Goal: Entertainment & Leisure: Consume media (video, audio)

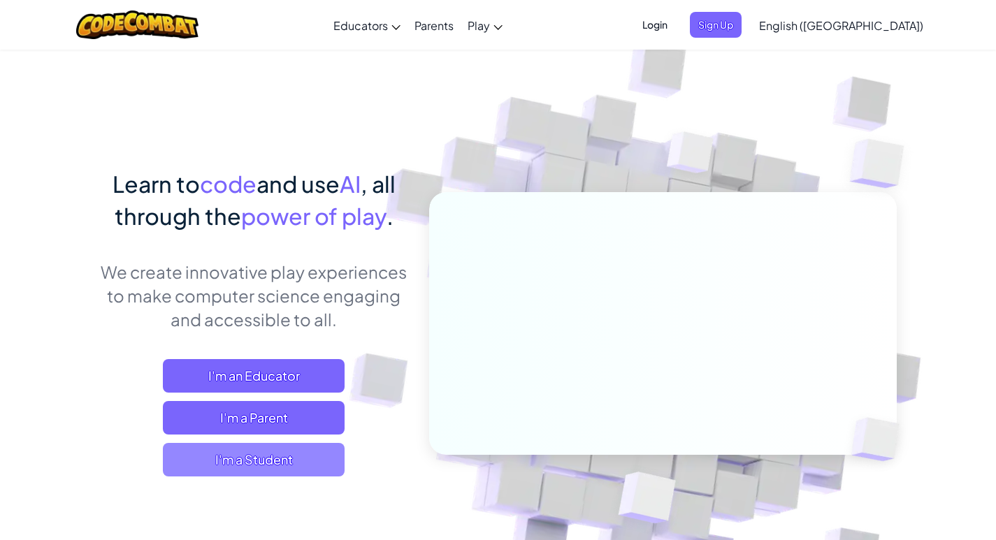
click at [297, 457] on span "I'm a Student" at bounding box center [254, 460] width 182 height 34
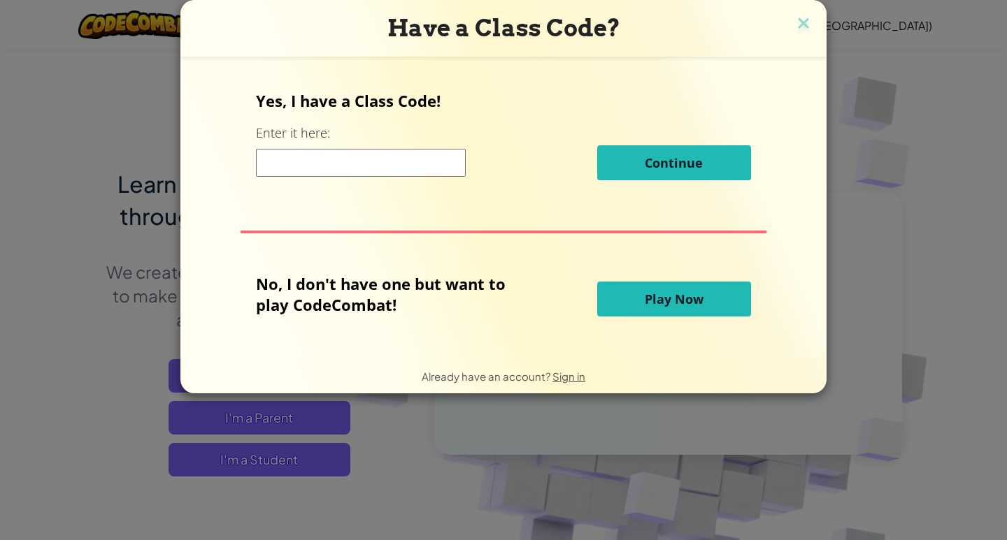
click at [310, 167] on input at bounding box center [361, 163] width 210 height 28
type input "9"
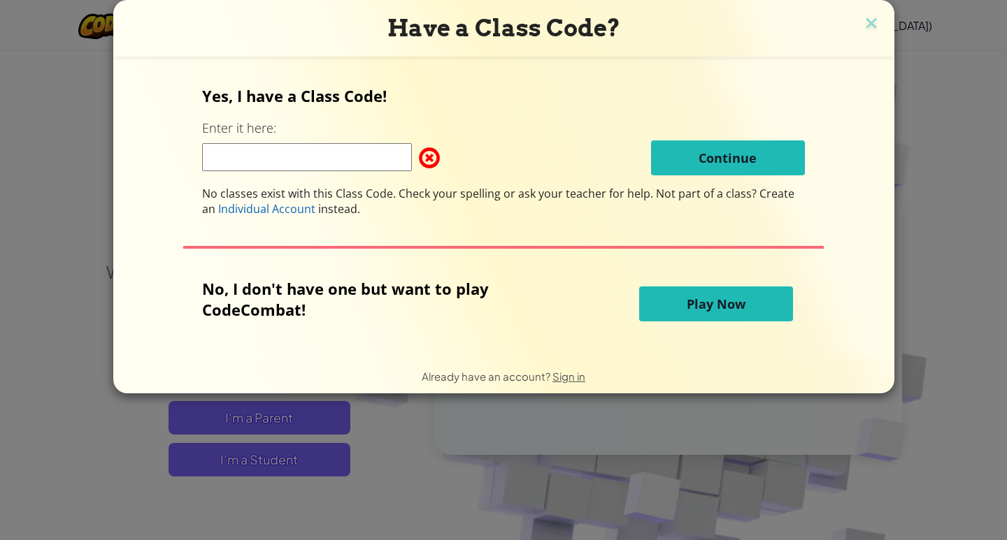
click at [654, 310] on button "Play Now" at bounding box center [716, 304] width 154 height 35
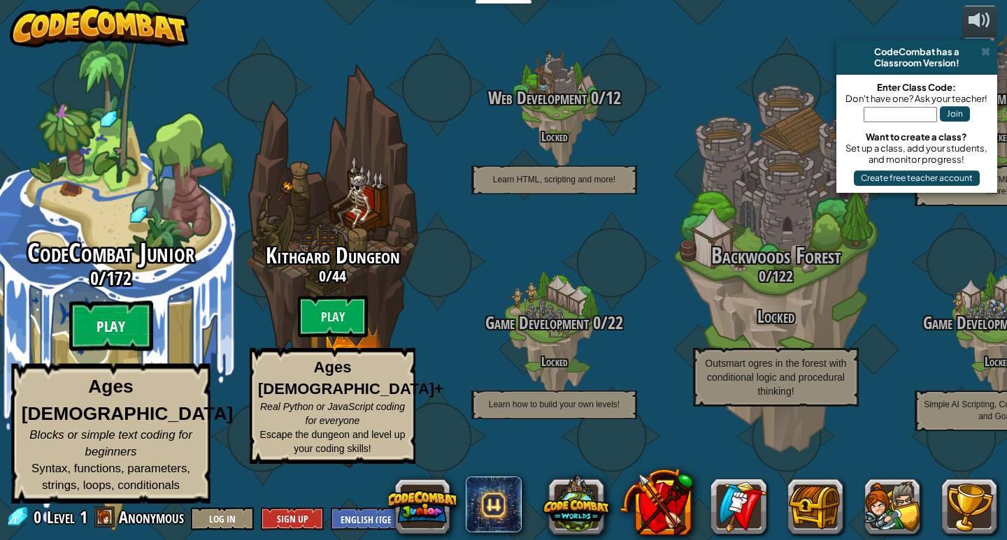
click at [108, 352] on btn "Play" at bounding box center [111, 326] width 84 height 50
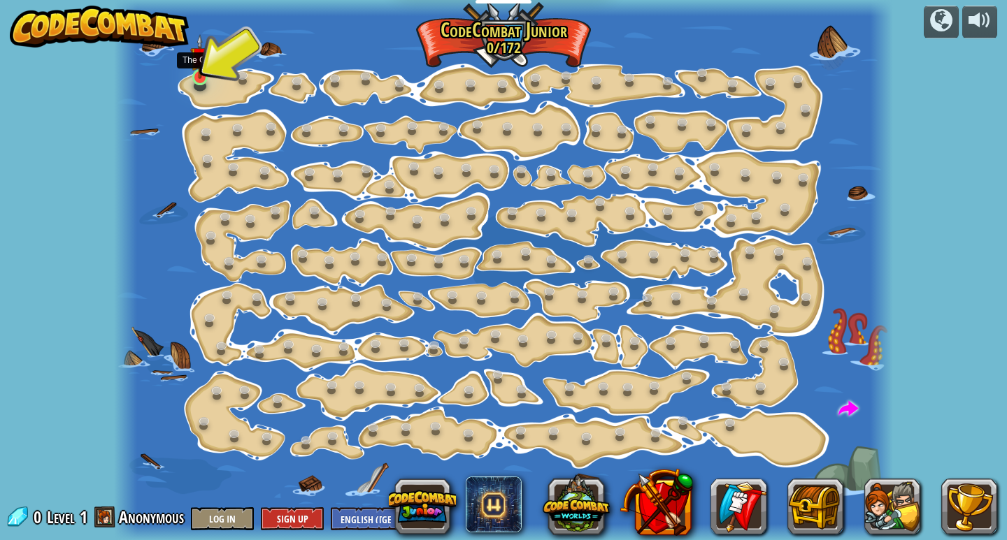
click at [203, 69] on img at bounding box center [200, 56] width 20 height 45
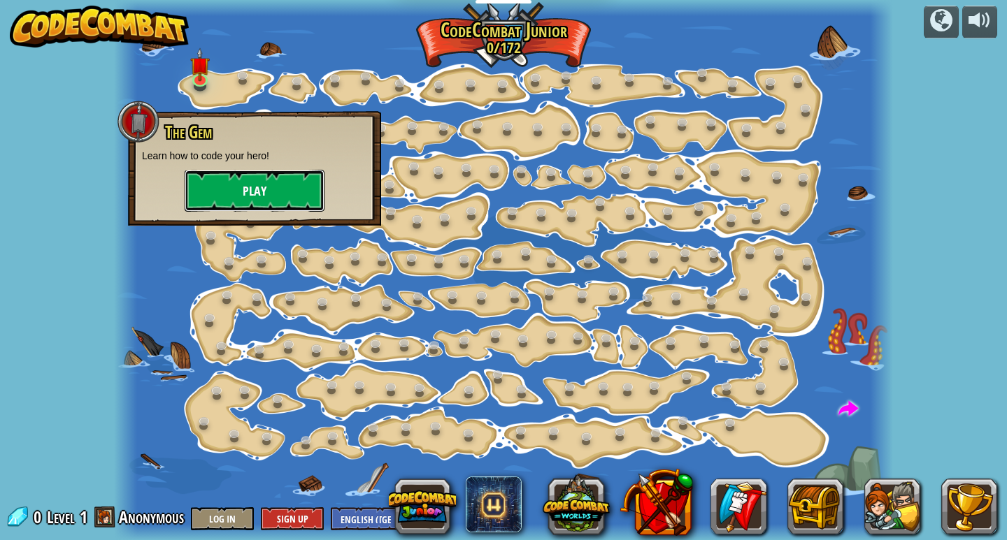
click at [216, 192] on button "Play" at bounding box center [255, 191] width 140 height 42
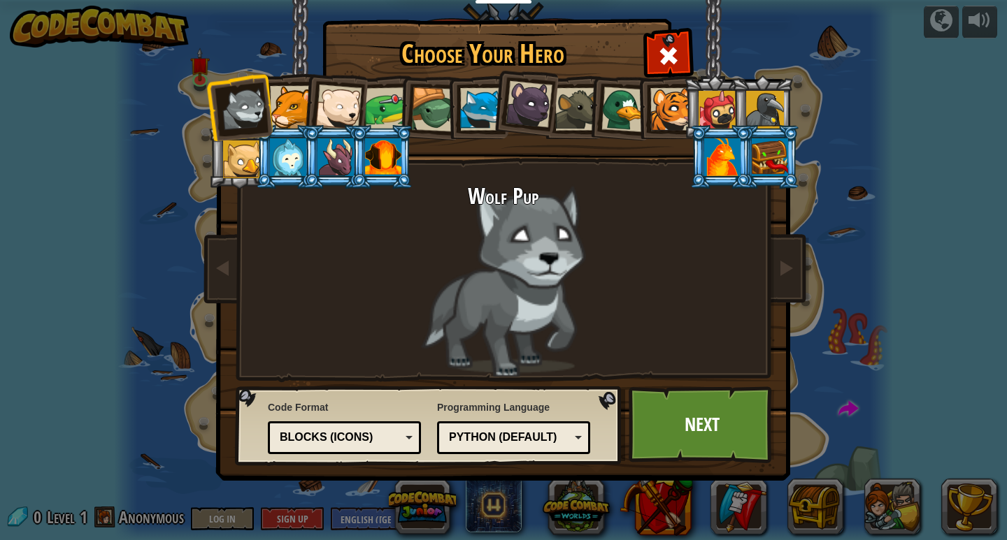
click at [500, 187] on h2 "Wolf Pup" at bounding box center [503, 197] width 524 height 24
click at [346, 110] on div at bounding box center [338, 108] width 46 height 46
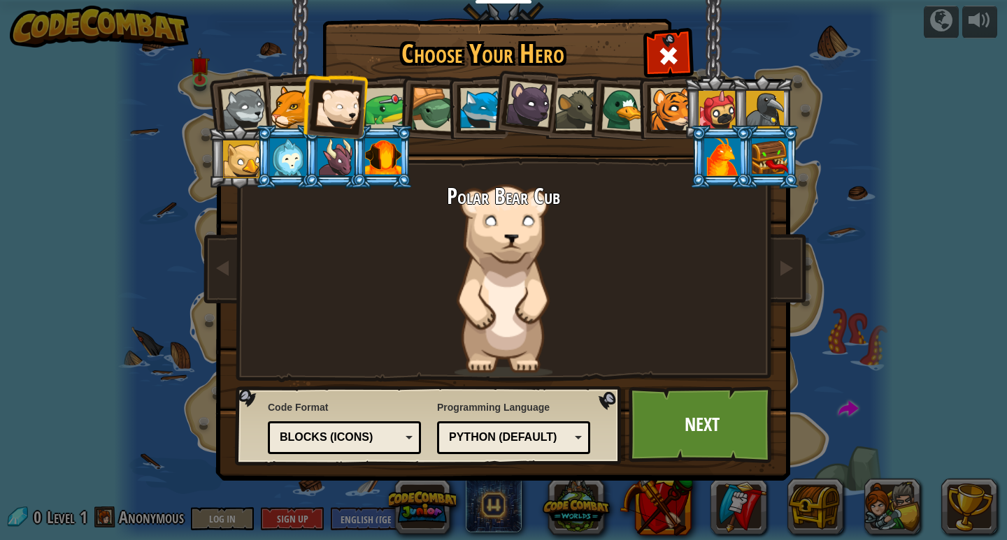
click at [357, 107] on div at bounding box center [338, 108] width 46 height 46
click at [656, 291] on div "Polar Bear Cub" at bounding box center [503, 281] width 524 height 192
click at [510, 253] on div "Polar Bear Cub" at bounding box center [503, 281] width 524 height 192
click at [382, 442] on div "Blocks (Icons)" at bounding box center [340, 438] width 121 height 16
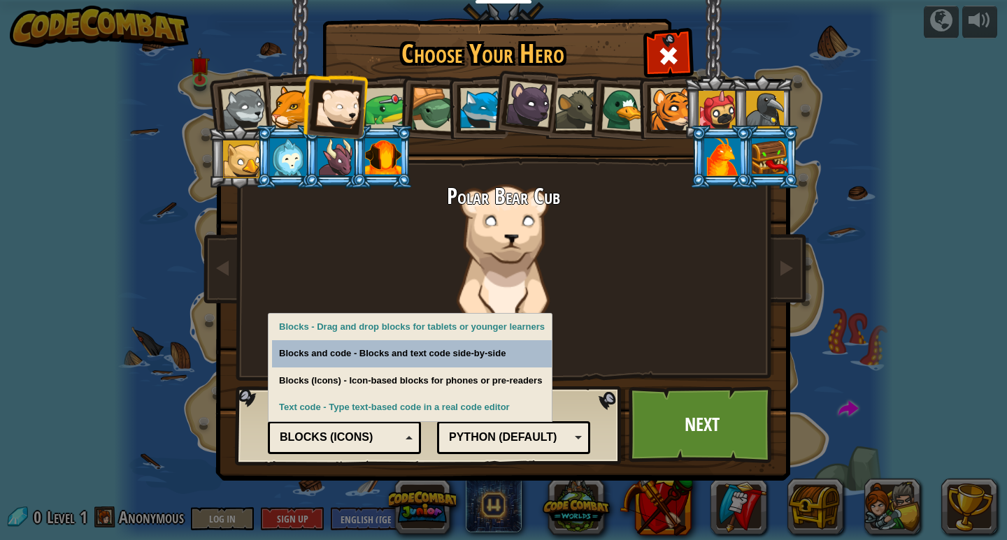
click at [353, 269] on div "Polar Bear Cub" at bounding box center [503, 281] width 524 height 192
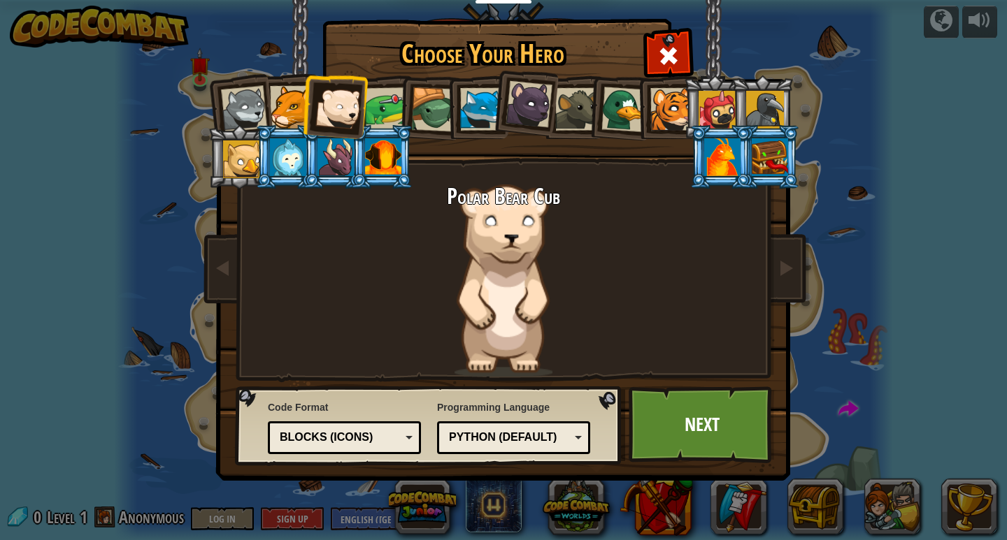
drag, startPoint x: 376, startPoint y: 131, endPoint x: 374, endPoint y: 236, distance: 104.9
click at [374, 236] on div "Wolf Pup Cougar Polar Bear Cub Frog Turtle Blue Fox Panther Cub Brown Rat Duck …" at bounding box center [503, 220] width 524 height 305
click at [568, 424] on div "Python (Default) JavaScript Lua C++ Java (Experimental) Python (Default)" at bounding box center [513, 437] width 153 height 33
click at [556, 409] on div "Programming Language Python (Default) JavaScript Lua C++ Java (Experimental) Py…" at bounding box center [513, 427] width 153 height 61
click at [693, 421] on link "Next" at bounding box center [701, 425] width 146 height 77
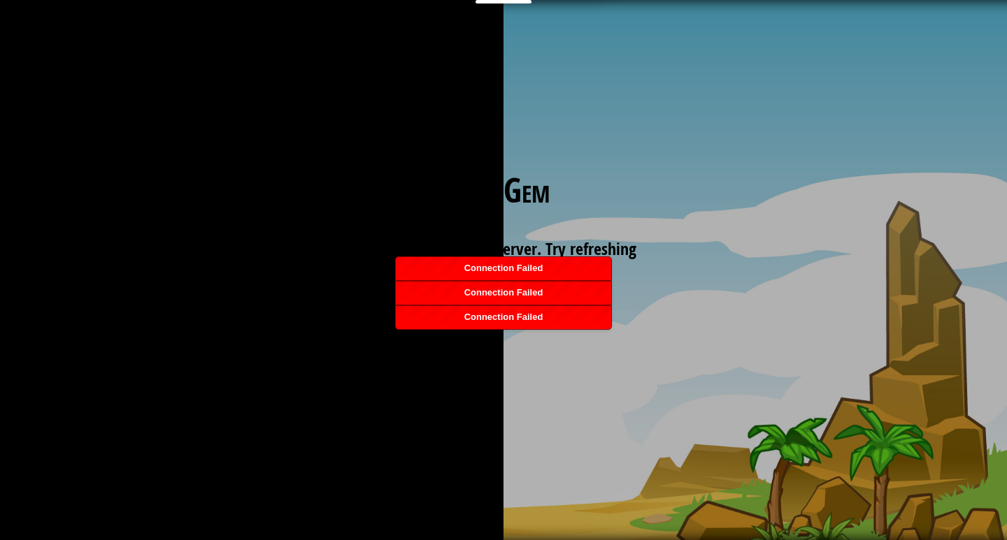
click at [545, 305] on li "Connection Failed" at bounding box center [503, 317] width 217 height 24
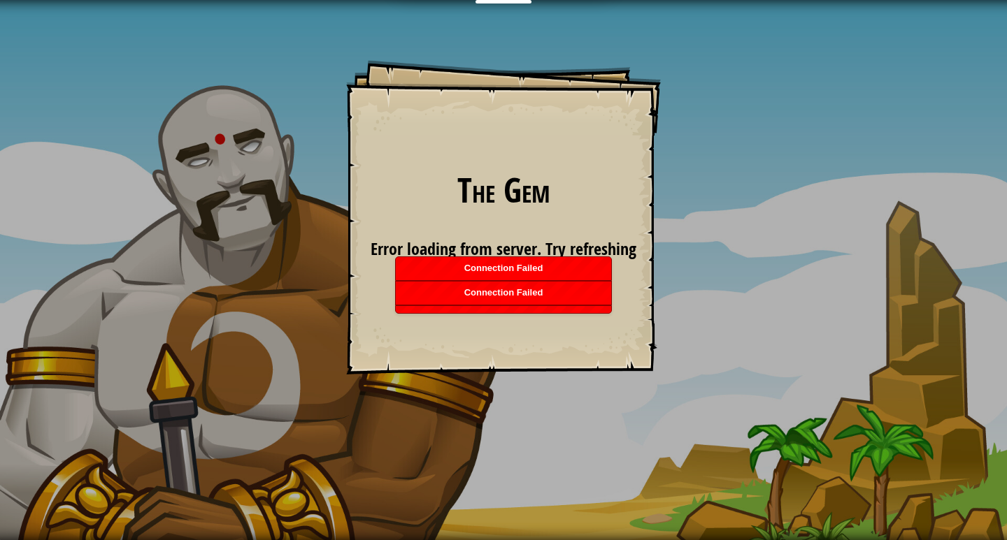
click at [536, 264] on span "Connection Failed" at bounding box center [503, 268] width 79 height 10
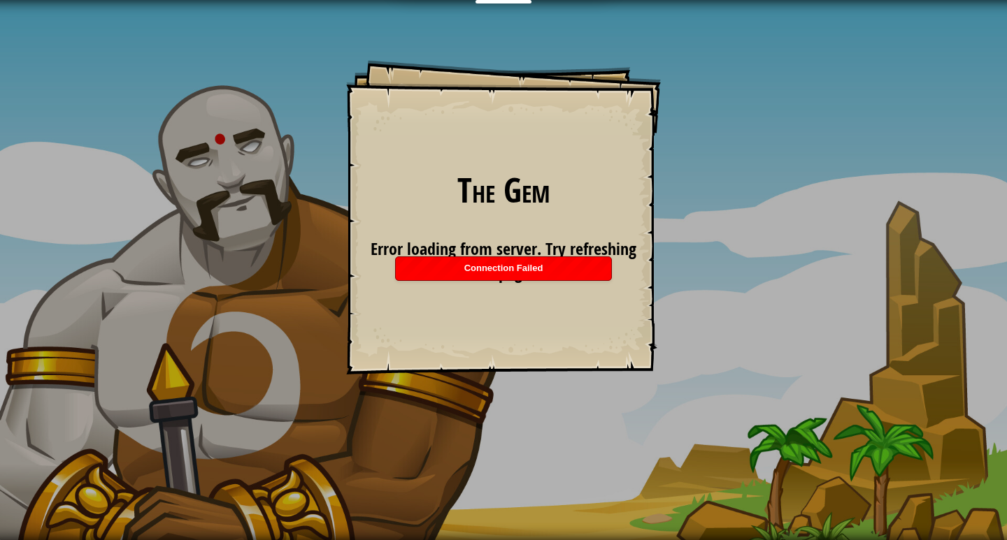
click at [536, 264] on span "Connection Failed" at bounding box center [503, 268] width 79 height 10
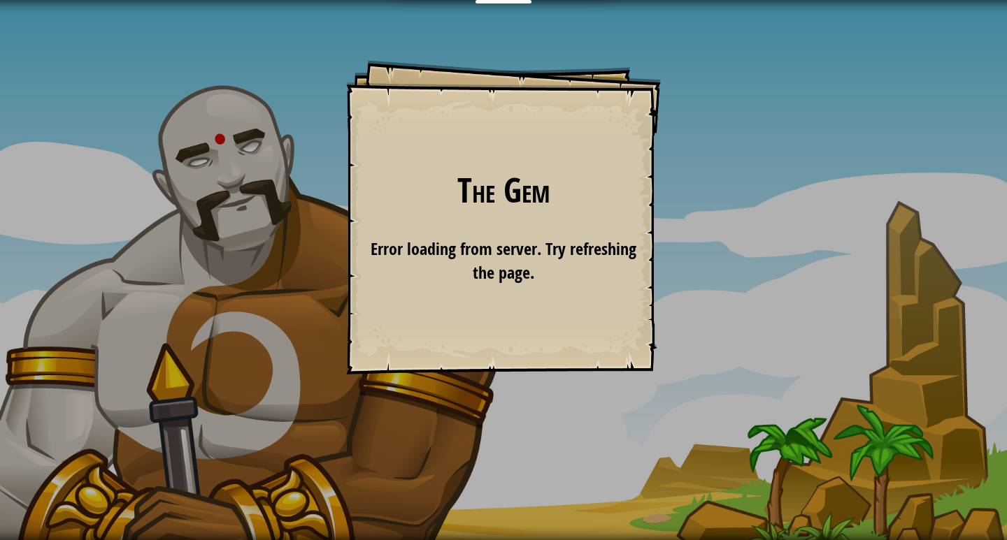
click at [586, 349] on div "The Gem Goals Start Level Error loading from server. Try refreshing the page. Y…" at bounding box center [503, 217] width 315 height 315
click at [656, 406] on div "The Gem Goals Start Level Error loading from server. Try refreshing the page. Y…" at bounding box center [503, 270] width 1007 height 540
click at [634, 298] on div "The Gem Goals Start Level Error loading from server. Try refreshing the page. Y…" at bounding box center [503, 217] width 315 height 315
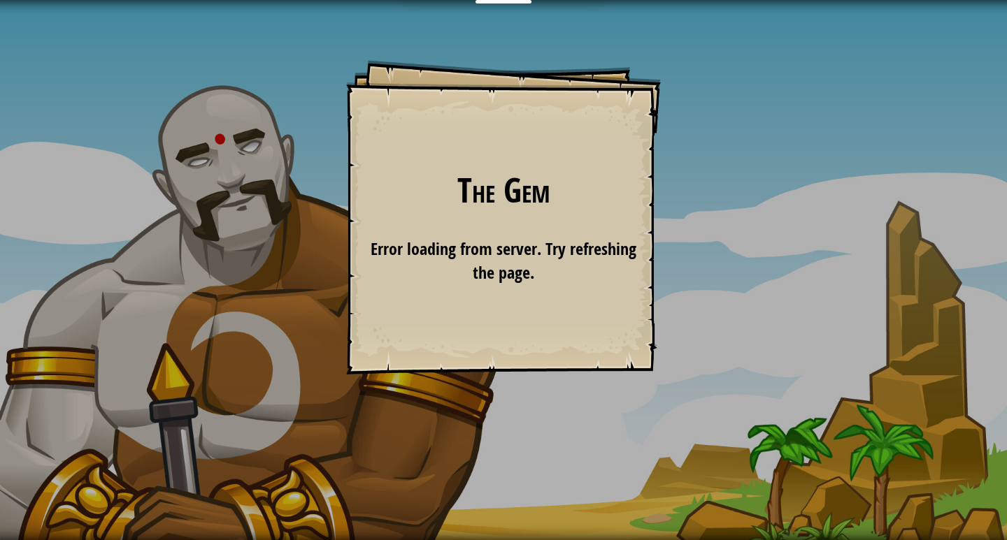
click at [634, 298] on div "The Gem Goals Start Level Error loading from server. Try refreshing the page. Y…" at bounding box center [503, 217] width 315 height 315
drag, startPoint x: 630, startPoint y: 294, endPoint x: 565, endPoint y: 165, distance: 144.7
click at [565, 165] on div "The Gem Goals Start Level Error loading from server. Try refreshing the page. Y…" at bounding box center [503, 217] width 315 height 315
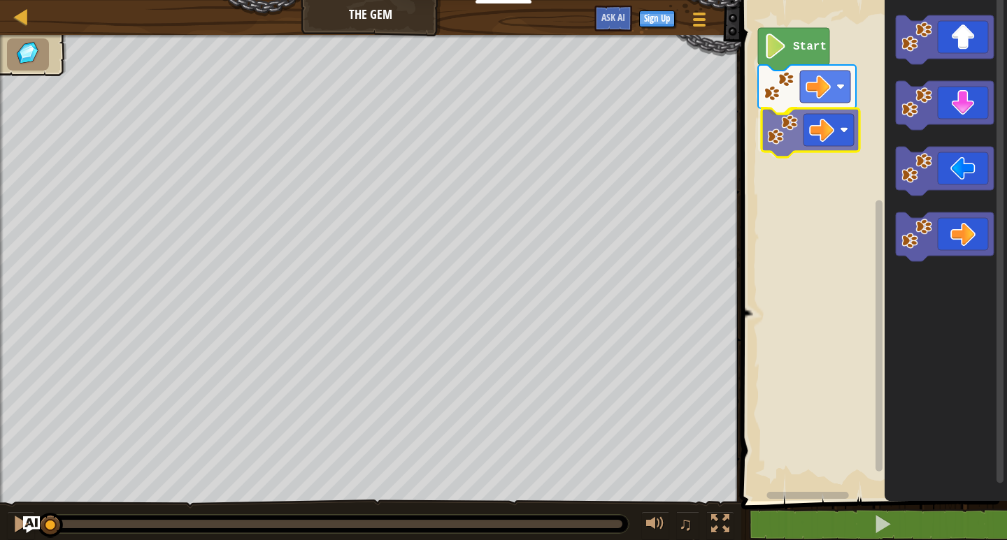
click at [826, 131] on div "Start" at bounding box center [872, 247] width 270 height 508
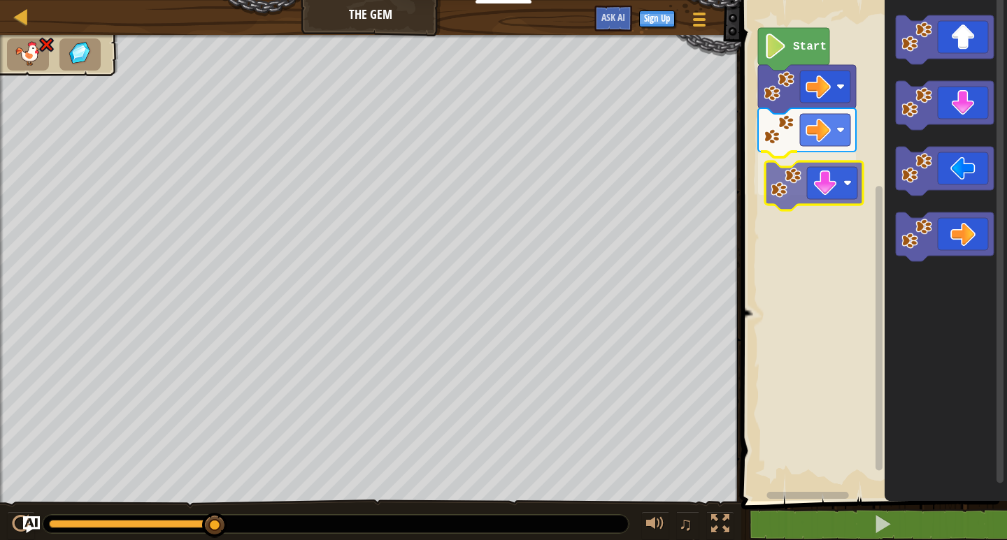
click at [801, 183] on div "Start" at bounding box center [872, 247] width 270 height 508
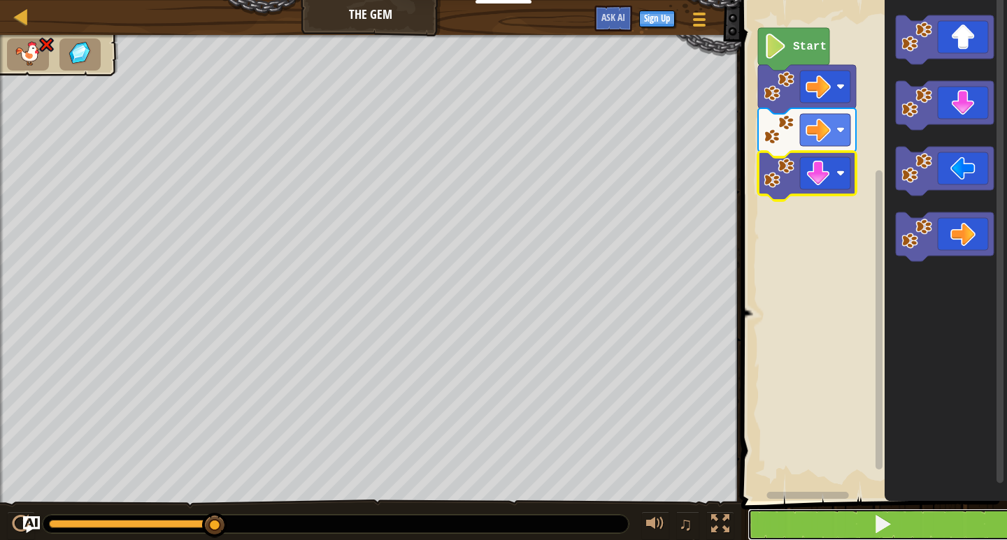
click at [944, 531] on button at bounding box center [882, 525] width 270 height 32
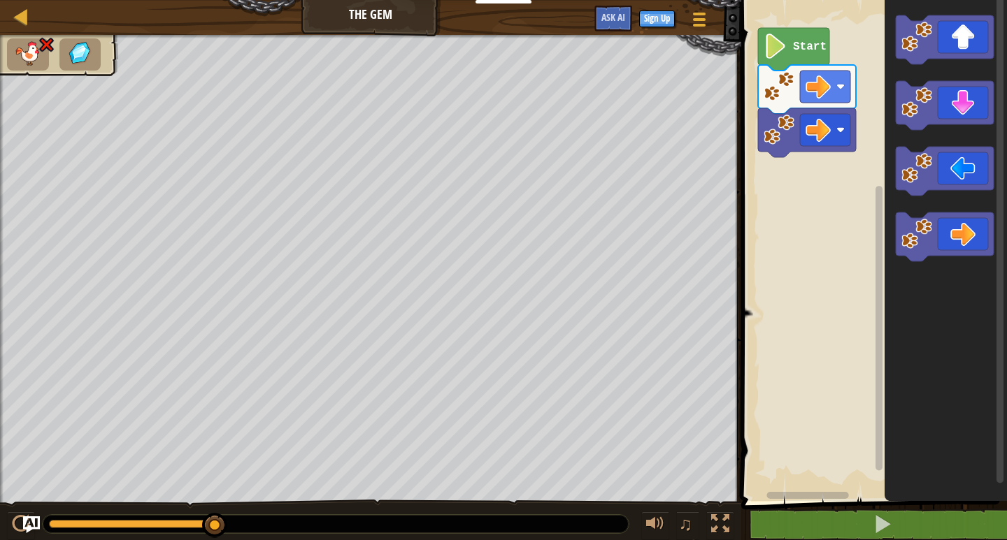
click at [784, 175] on div "Start" at bounding box center [872, 247] width 270 height 508
click at [778, 201] on div "Start" at bounding box center [872, 247] width 270 height 508
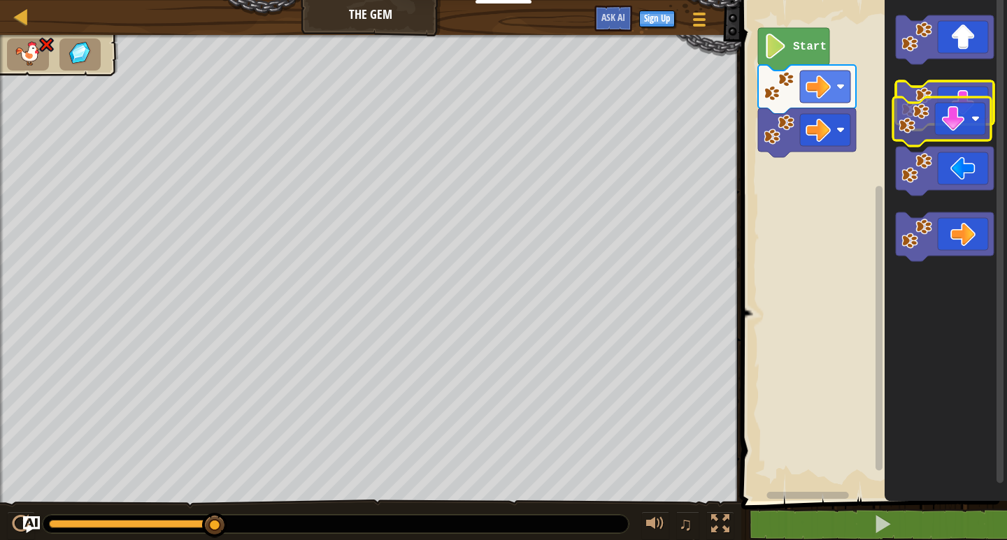
click at [904, 115] on image "Blockly Workspace" at bounding box center [916, 102] width 31 height 31
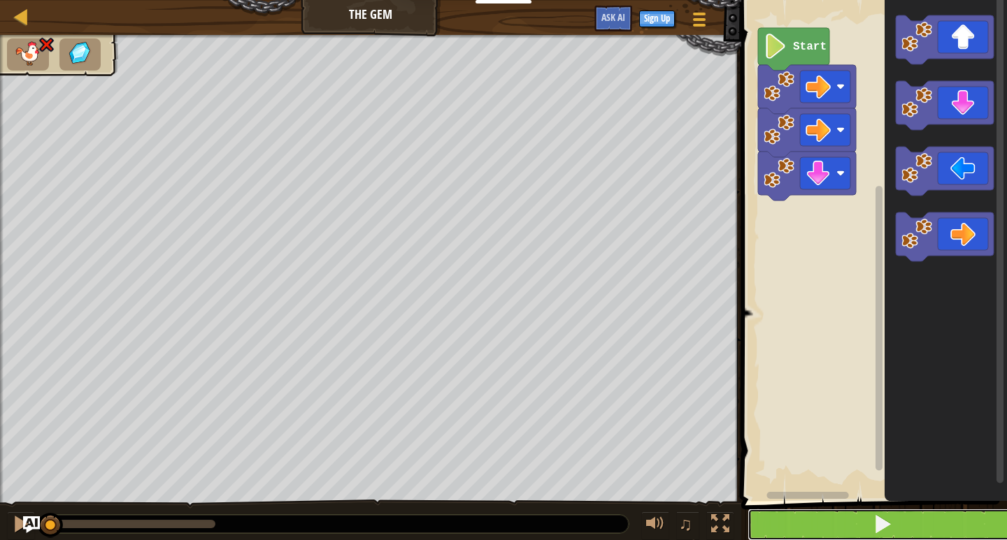
click at [900, 518] on button at bounding box center [882, 525] width 270 height 32
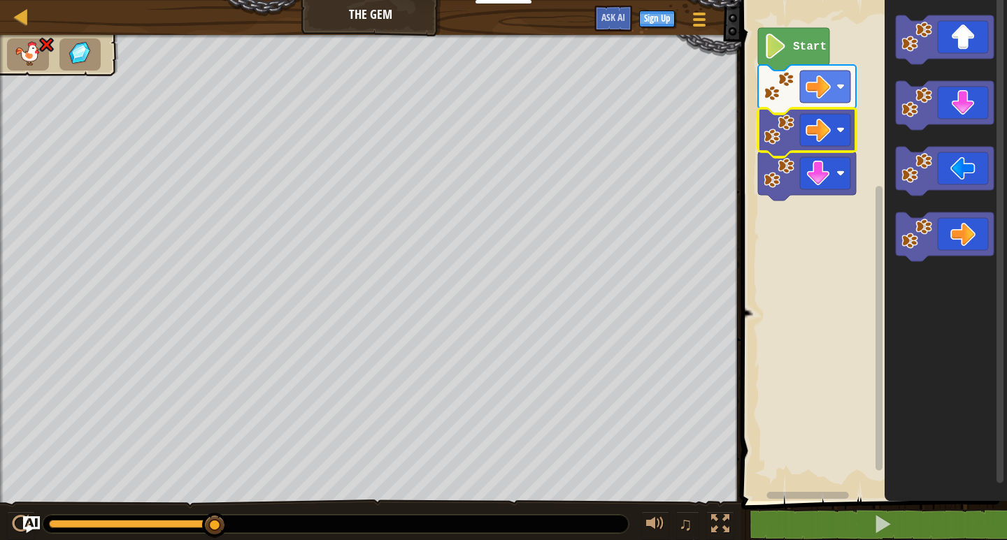
click at [842, 368] on rect "Blockly Workspace" at bounding box center [872, 247] width 270 height 508
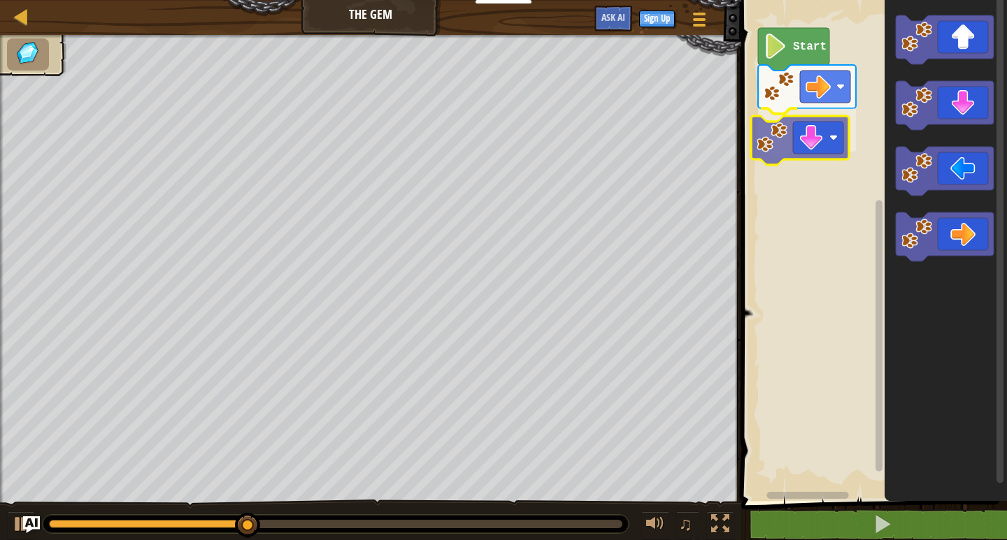
click at [805, 144] on div "Start" at bounding box center [872, 247] width 270 height 508
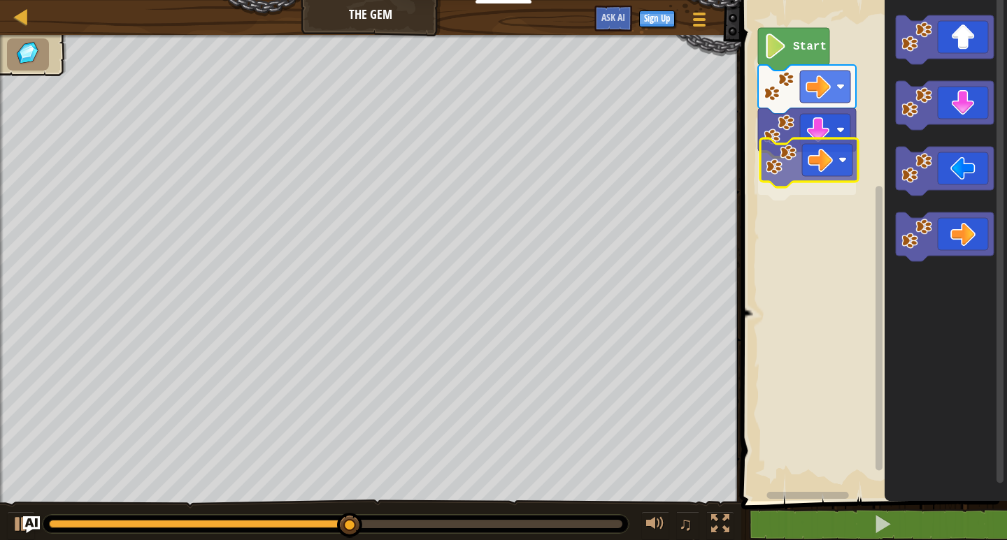
click at [814, 165] on div "Start" at bounding box center [872, 247] width 270 height 508
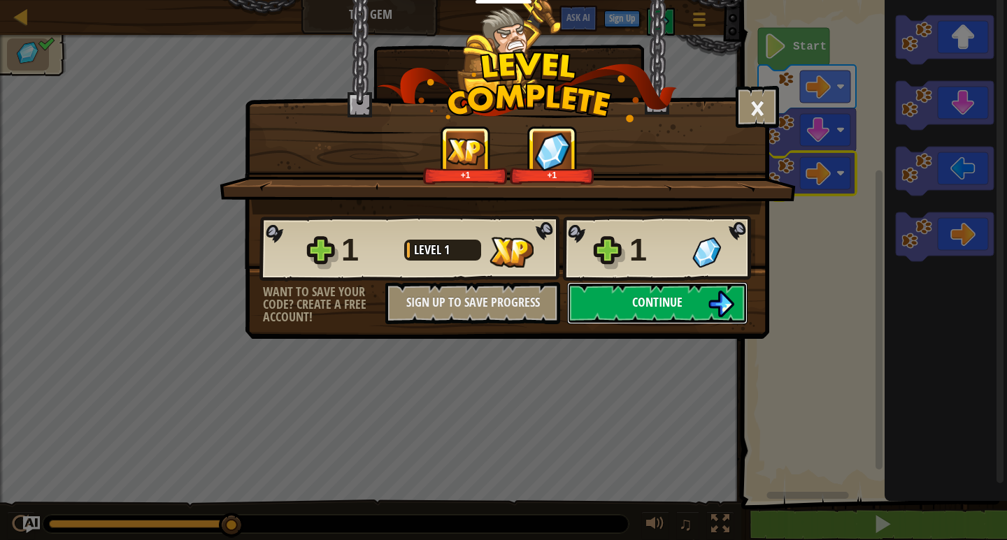
click at [725, 314] on img at bounding box center [720, 304] width 27 height 27
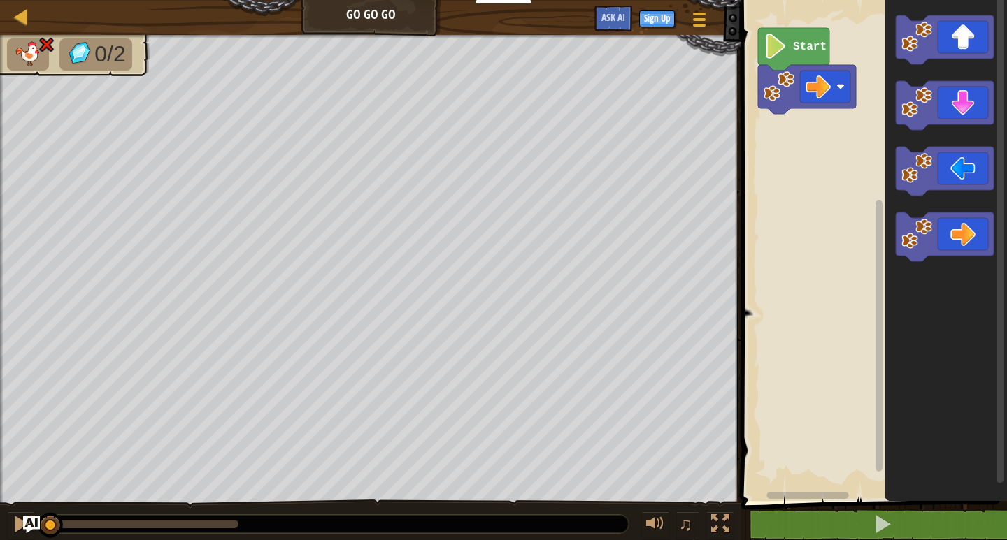
click at [787, 57] on image "Blockly Workspace" at bounding box center [775, 46] width 24 height 25
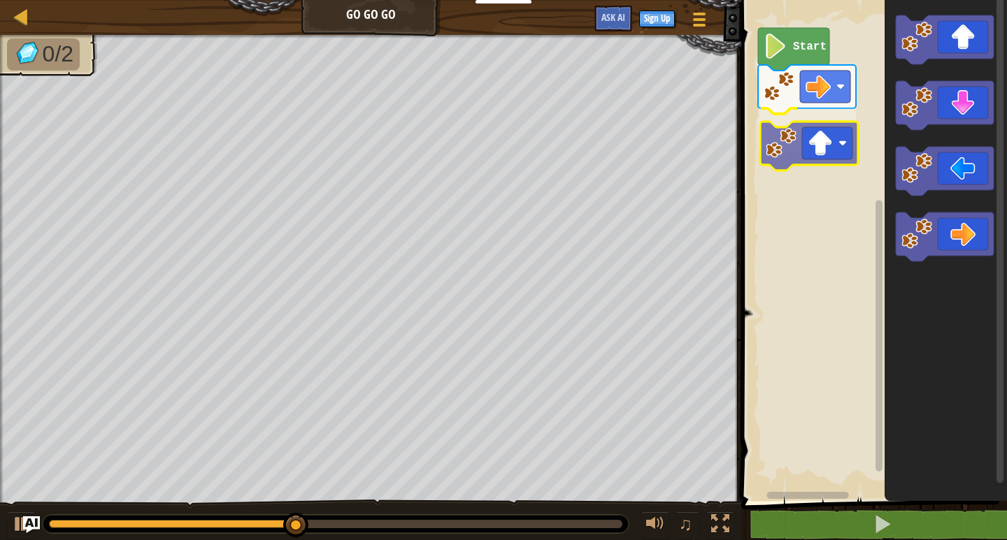
click at [812, 156] on div "Start" at bounding box center [872, 247] width 270 height 508
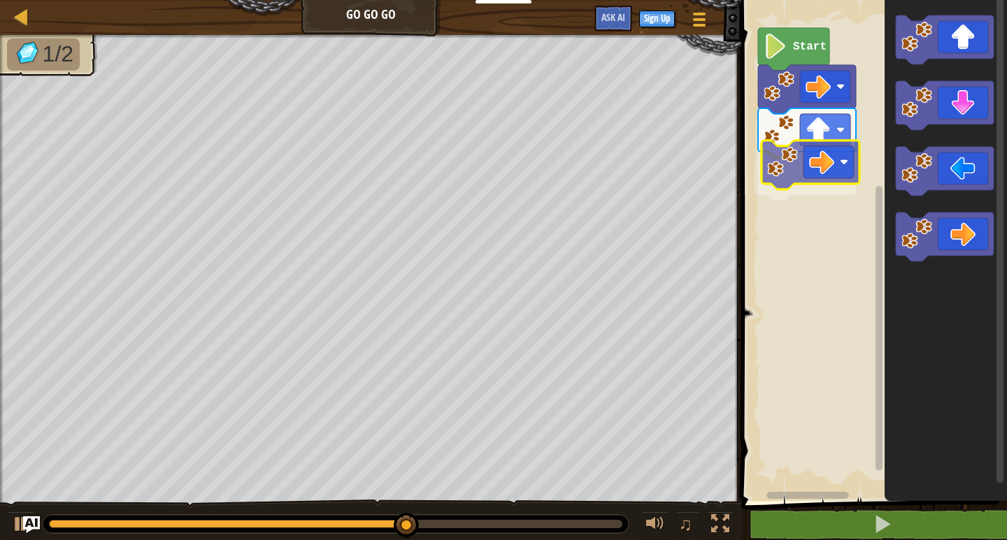
click at [824, 181] on div "Start" at bounding box center [872, 247] width 270 height 508
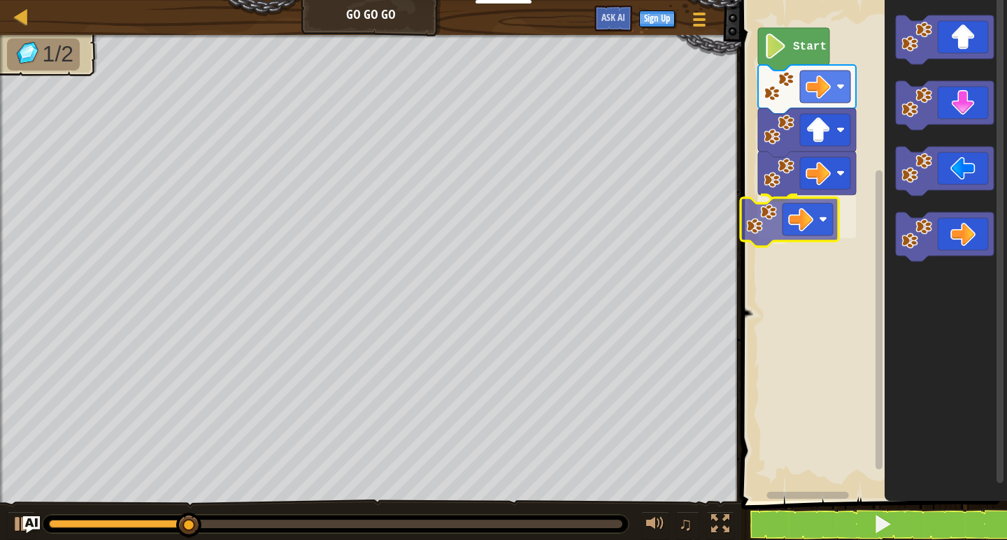
click at [788, 222] on div "Start" at bounding box center [872, 247] width 270 height 508
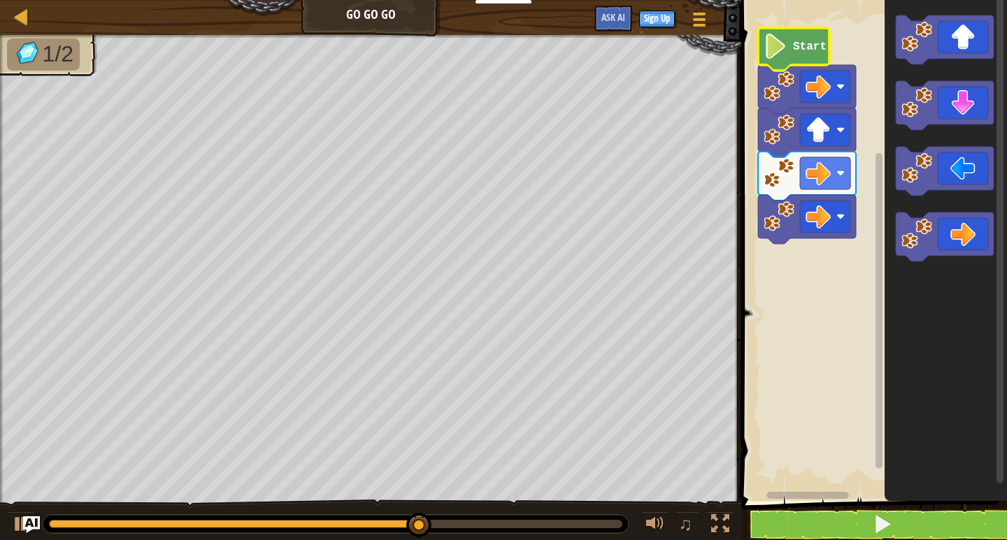
click at [791, 59] on icon "Blockly Workspace" at bounding box center [793, 49] width 71 height 43
click at [784, 44] on image "Blockly Workspace" at bounding box center [775, 46] width 24 height 25
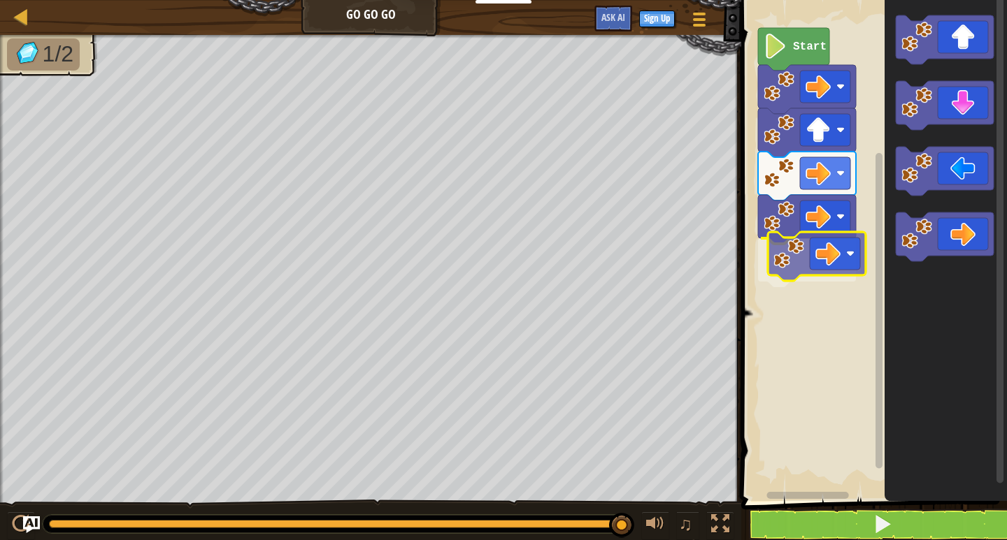
click at [822, 256] on div "Start" at bounding box center [872, 247] width 270 height 508
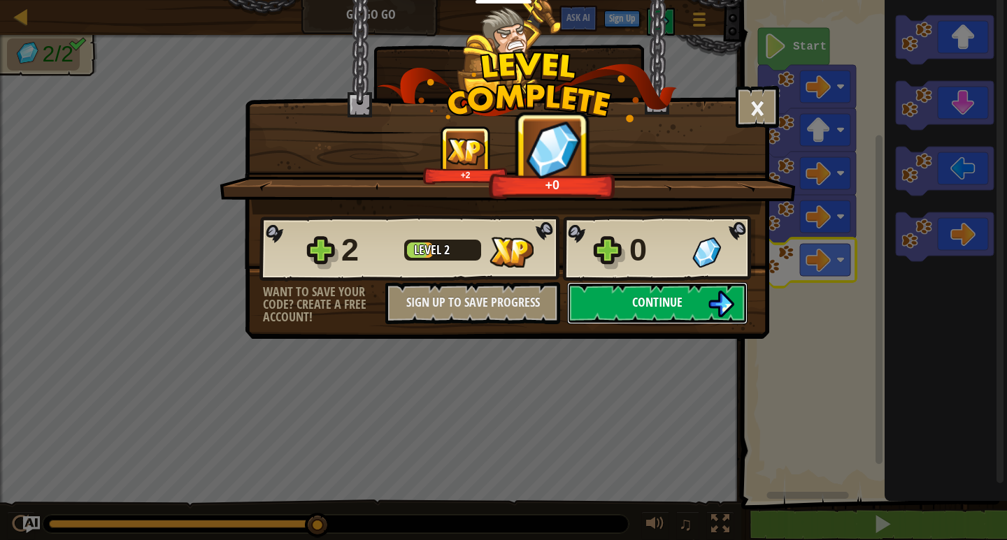
click at [661, 296] on span "Continue" at bounding box center [657, 302] width 50 height 17
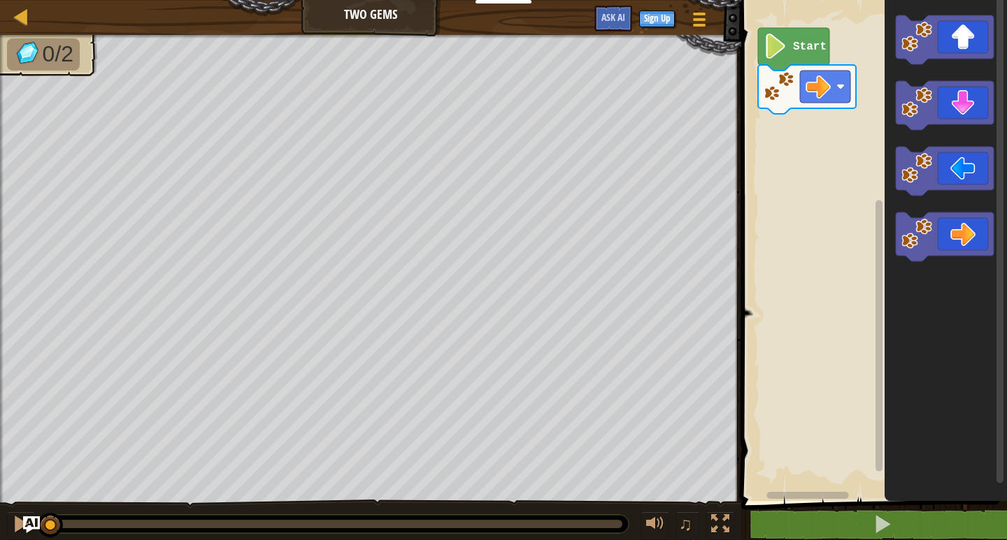
click at [792, 60] on icon "Blockly Workspace" at bounding box center [793, 49] width 71 height 43
click at [780, 63] on icon "Blockly Workspace" at bounding box center [793, 49] width 71 height 43
click at [796, 54] on icon "Blockly Workspace" at bounding box center [793, 49] width 71 height 43
click at [800, 49] on text "Start" at bounding box center [810, 47] width 34 height 13
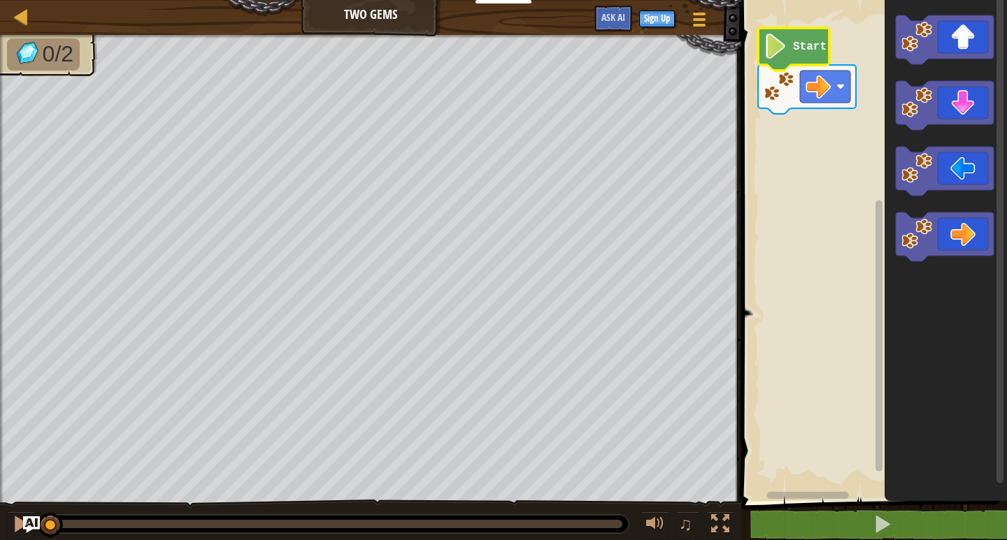
click at [800, 49] on text "Start" at bounding box center [810, 47] width 34 height 13
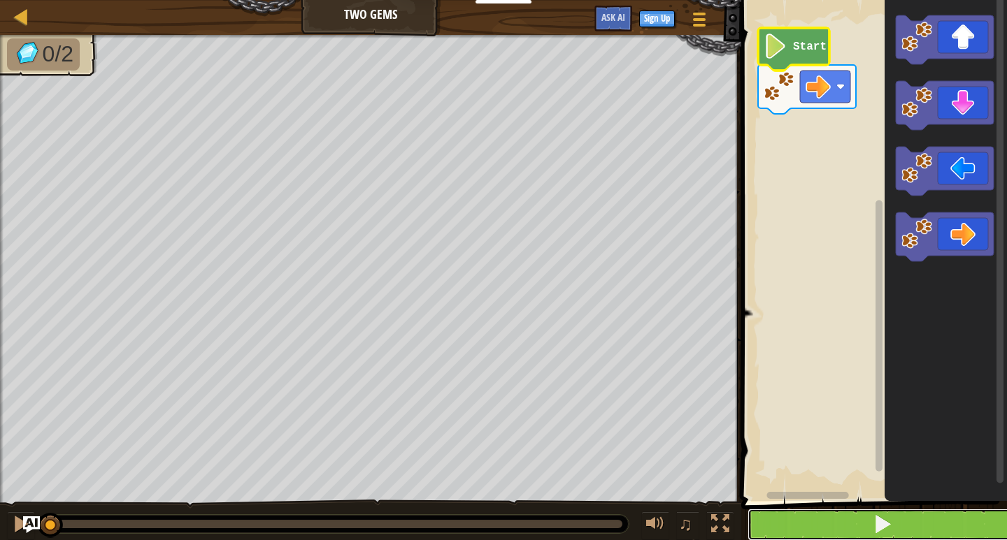
click at [896, 513] on button at bounding box center [882, 525] width 270 height 32
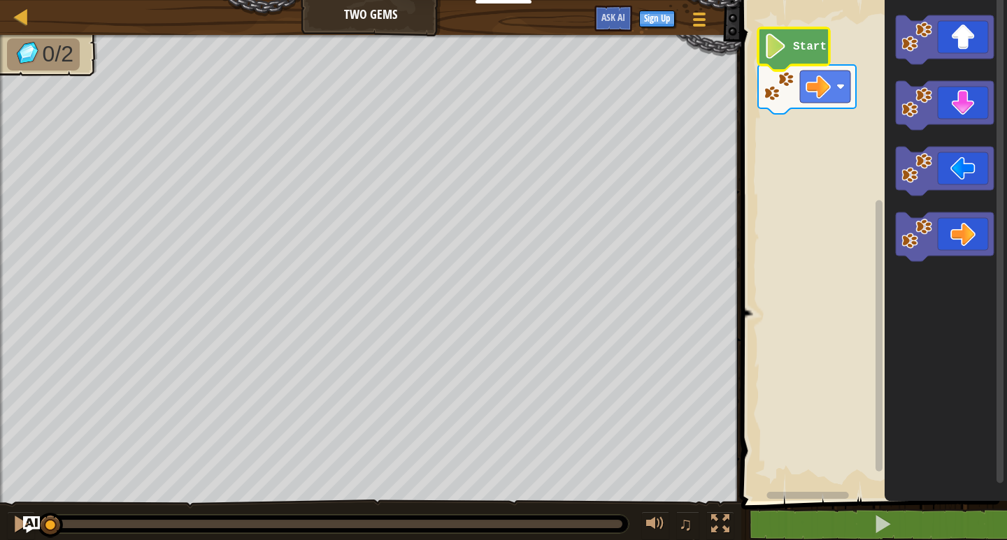
click at [896, 507] on span at bounding box center [875, 231] width 277 height 558
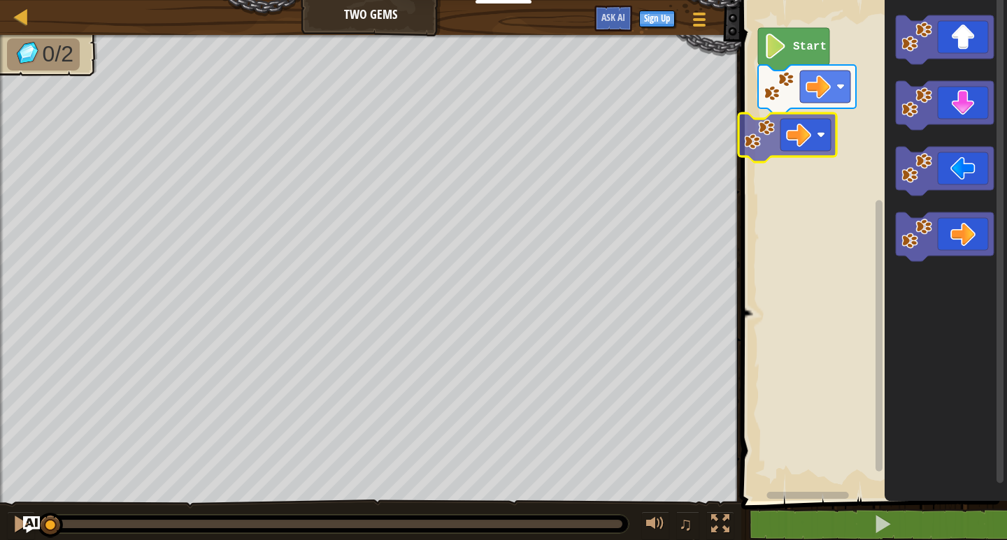
click at [786, 147] on div "Start" at bounding box center [872, 247] width 270 height 508
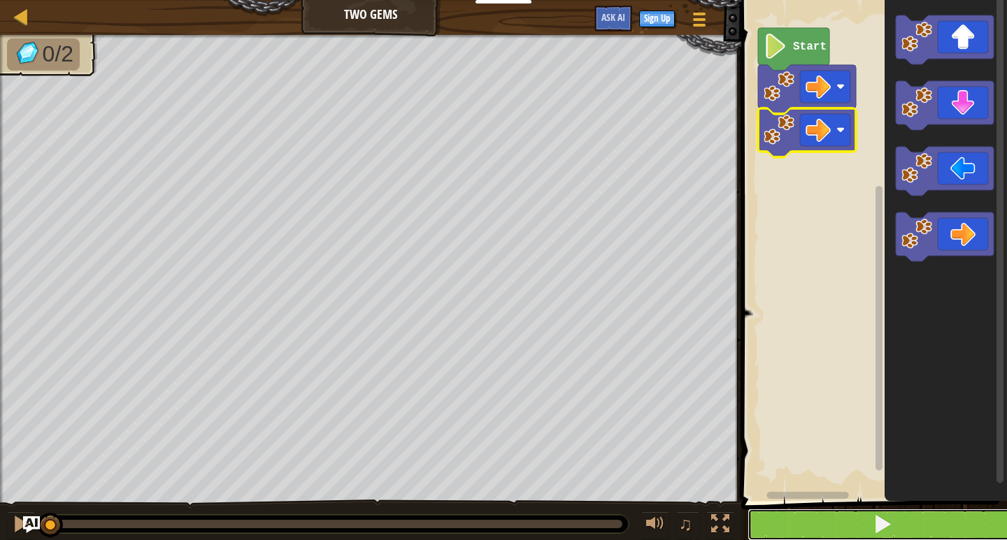
click at [863, 536] on button at bounding box center [882, 525] width 270 height 32
click at [849, 512] on button at bounding box center [882, 525] width 270 height 32
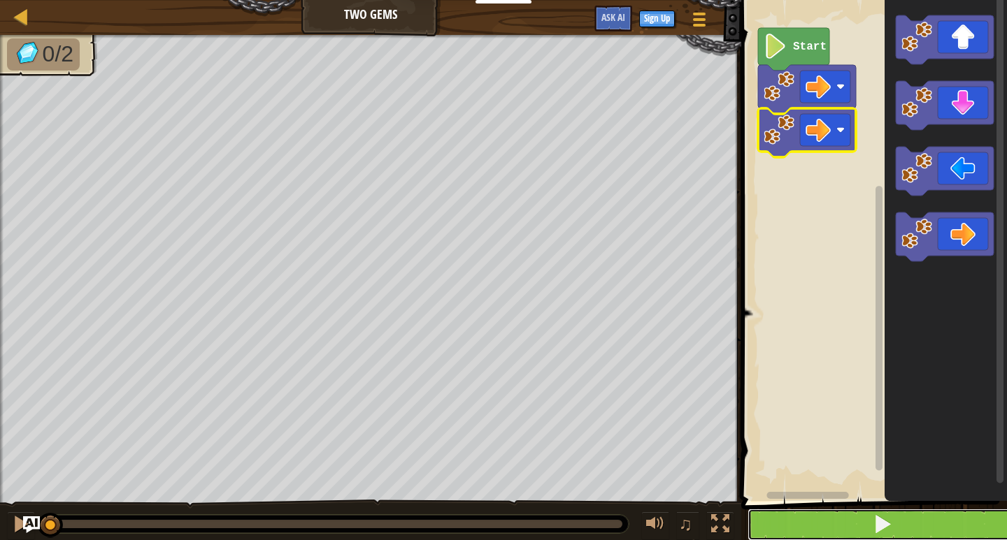
click at [844, 510] on button at bounding box center [882, 525] width 270 height 32
